Goal: Find specific page/section: Find specific page/section

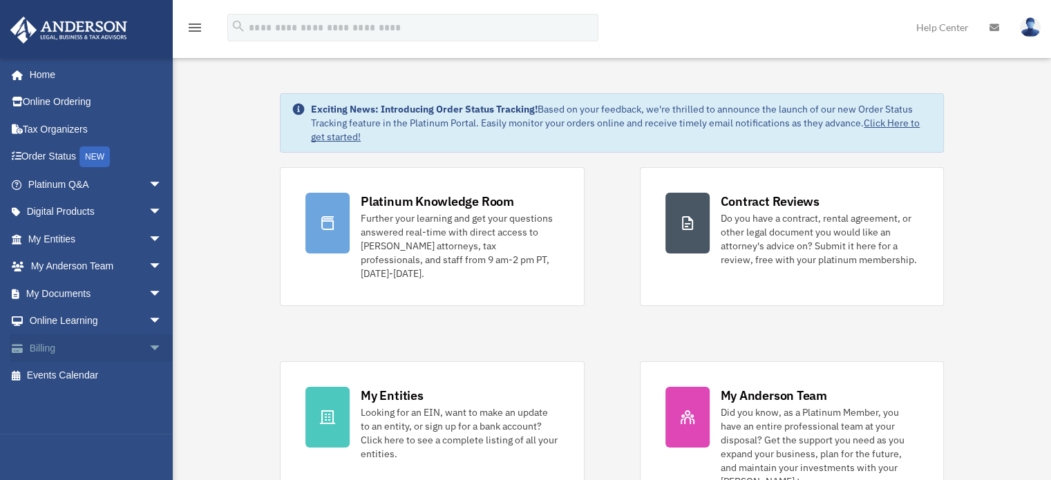
click at [149, 348] on span "arrow_drop_down" at bounding box center [163, 348] width 28 height 28
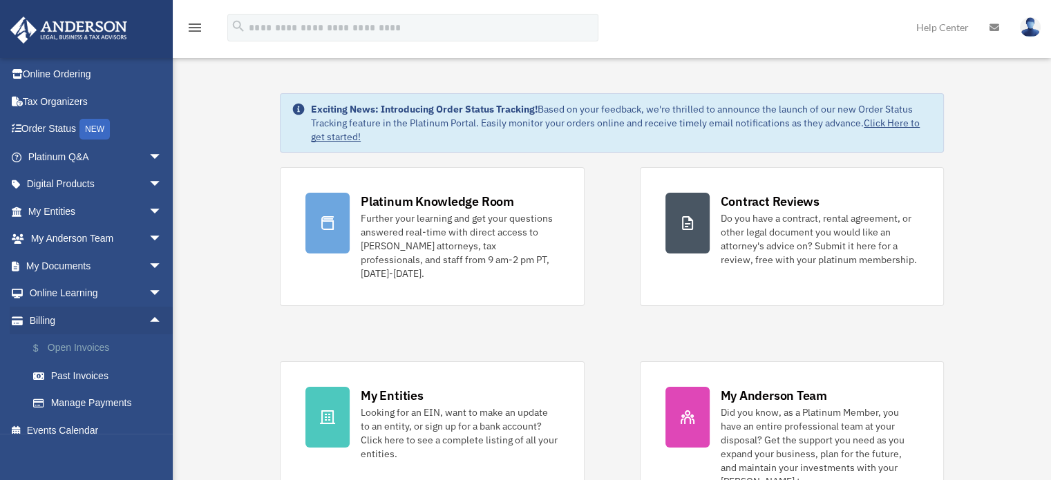
scroll to position [41, 0]
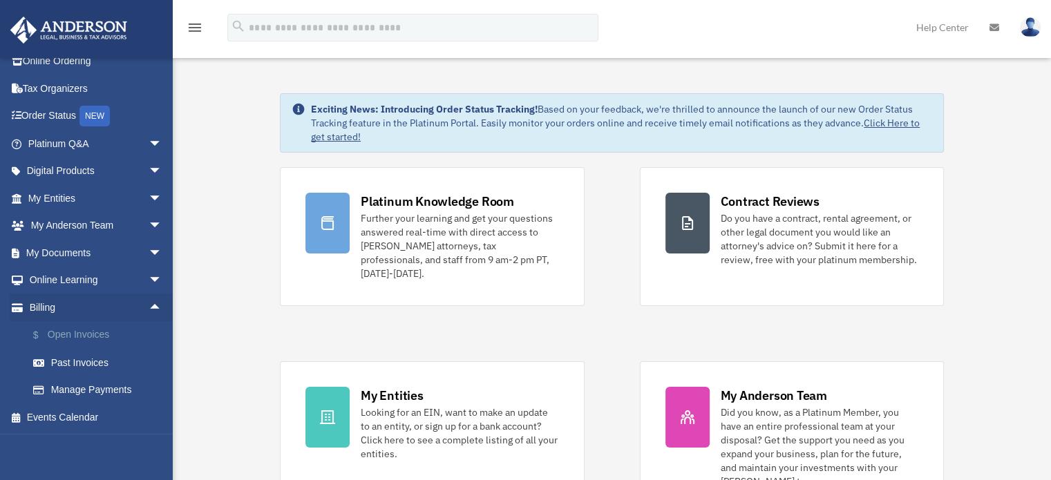
click at [122, 334] on link "$ Open Invoices" at bounding box center [101, 335] width 164 height 28
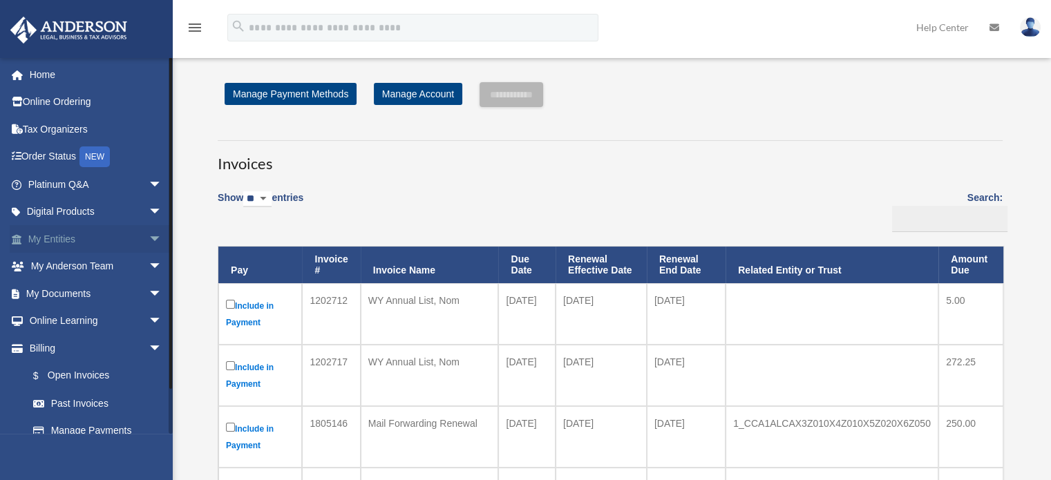
click at [149, 239] on span "arrow_drop_down" at bounding box center [163, 239] width 28 height 28
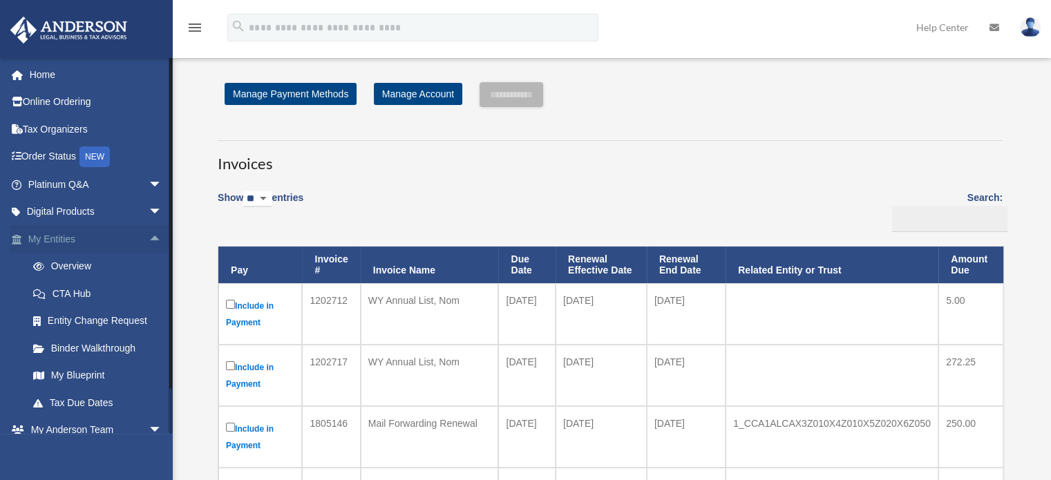
click at [149, 239] on span "arrow_drop_up" at bounding box center [163, 239] width 28 height 28
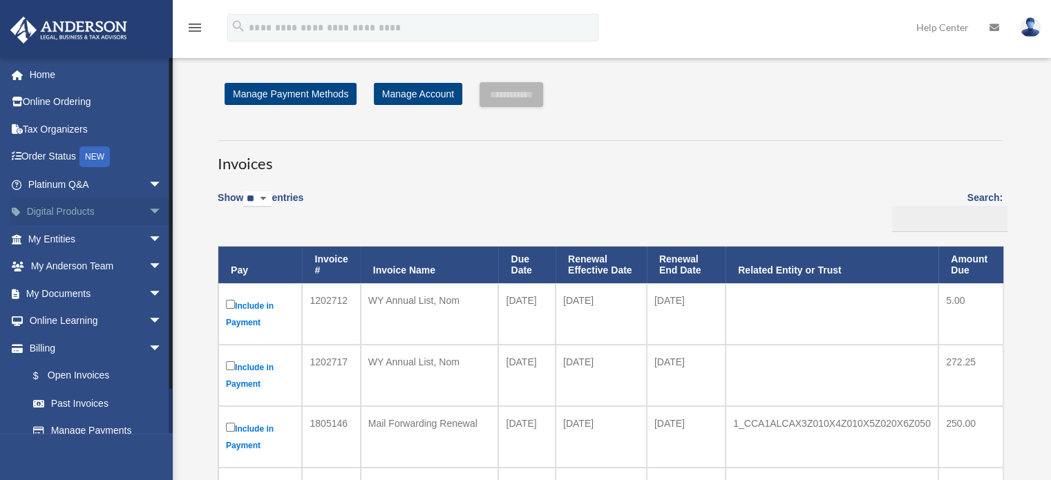
click at [149, 215] on span "arrow_drop_down" at bounding box center [163, 212] width 28 height 28
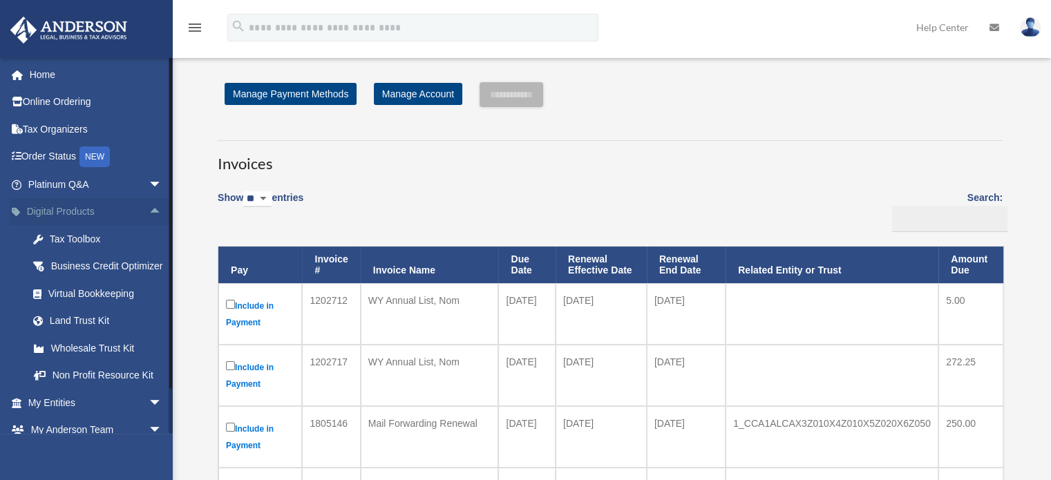
click at [149, 215] on span "arrow_drop_up" at bounding box center [163, 212] width 28 height 28
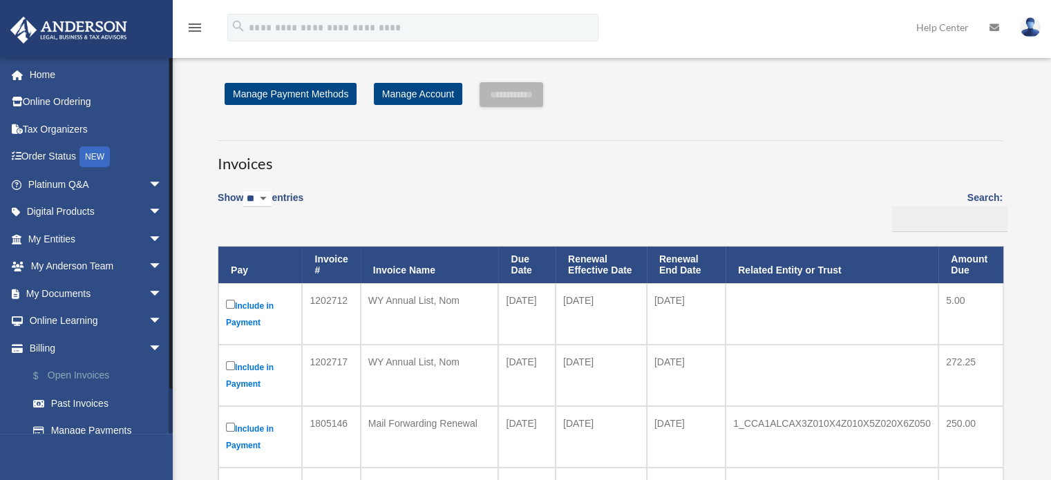
click at [142, 362] on link "$ Open Invoices" at bounding box center [101, 376] width 164 height 28
click at [149, 353] on span "arrow_drop_down" at bounding box center [163, 348] width 28 height 28
click at [149, 283] on span "arrow_drop_down" at bounding box center [163, 294] width 28 height 28
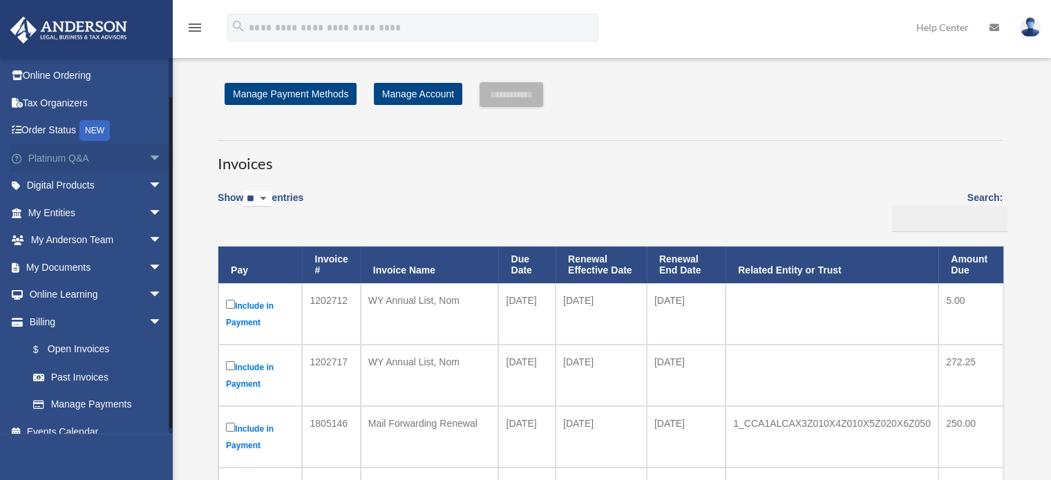
scroll to position [41, 0]
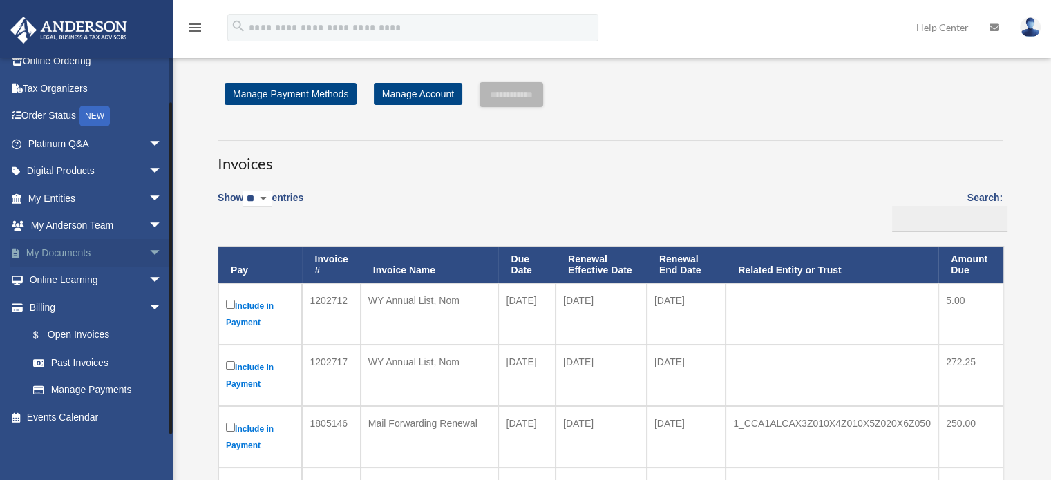
click at [149, 245] on span "arrow_drop_down" at bounding box center [163, 253] width 28 height 28
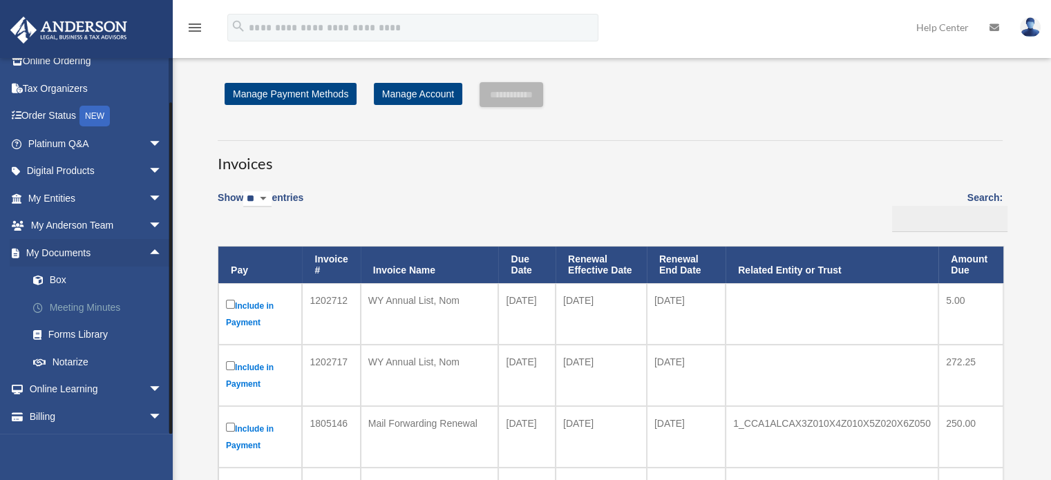
click at [107, 314] on link "Meeting Minutes" at bounding box center [101, 308] width 164 height 28
